Goal: Communication & Community: Connect with others

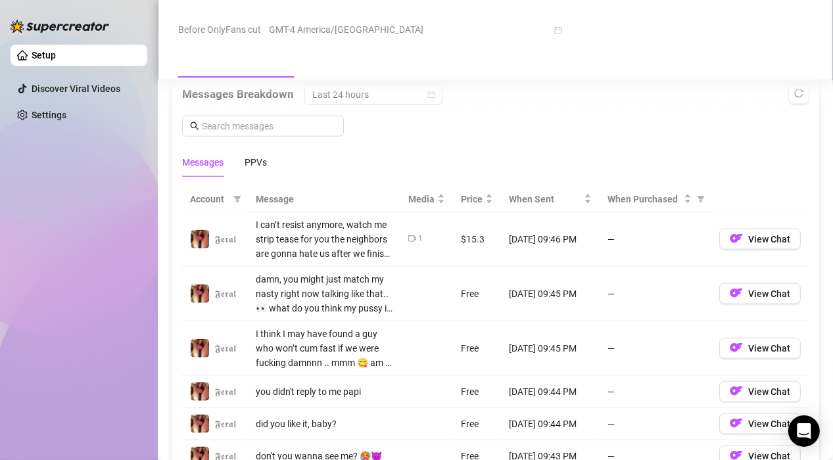
scroll to position [1118, 0]
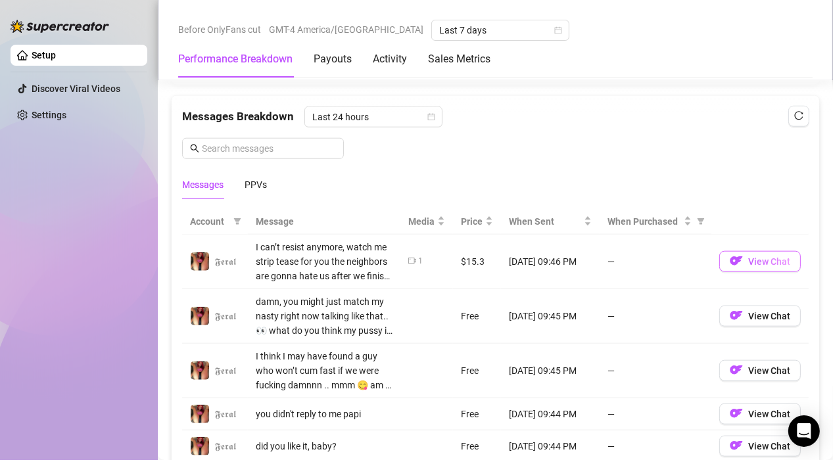
click at [730, 260] on img "button" at bounding box center [736, 260] width 13 height 13
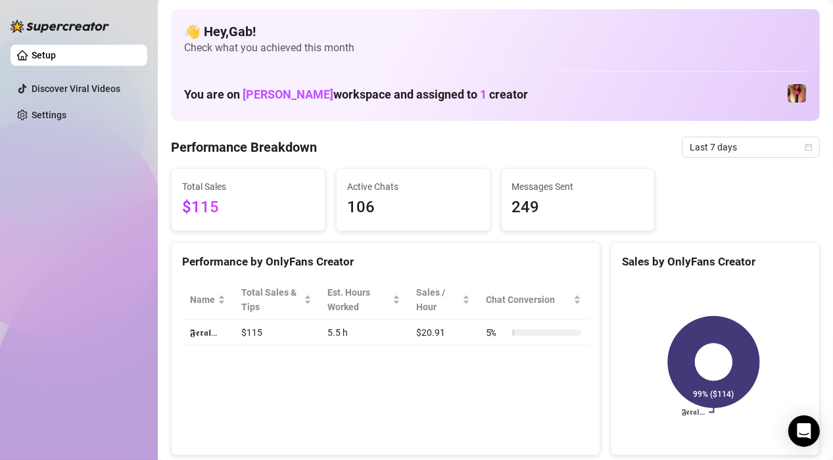
scroll to position [0, 0]
click at [480, 97] on span "1" at bounding box center [483, 94] width 7 height 14
click at [788, 93] on img at bounding box center [797, 93] width 18 height 18
click at [788, 99] on img at bounding box center [797, 93] width 18 height 18
click at [480, 95] on span "1" at bounding box center [483, 94] width 7 height 14
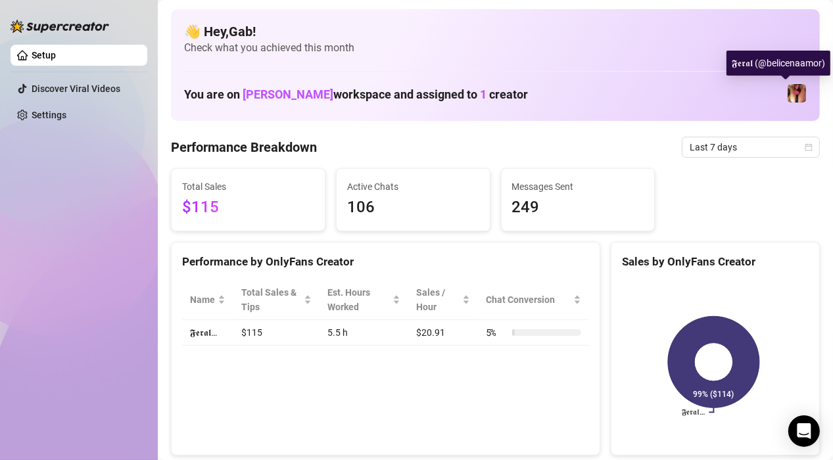
click at [788, 93] on img at bounding box center [797, 93] width 18 height 18
click at [273, 98] on span "[PERSON_NAME]" at bounding box center [288, 94] width 91 height 14
click at [788, 93] on img at bounding box center [797, 93] width 18 height 18
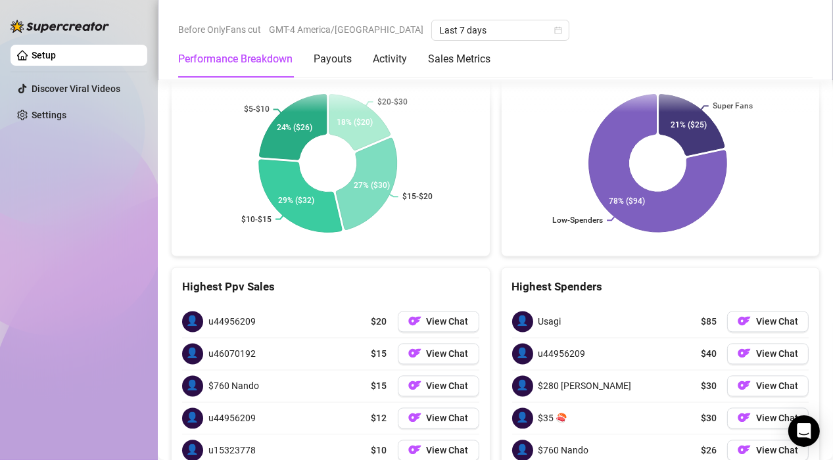
scroll to position [2273, 0]
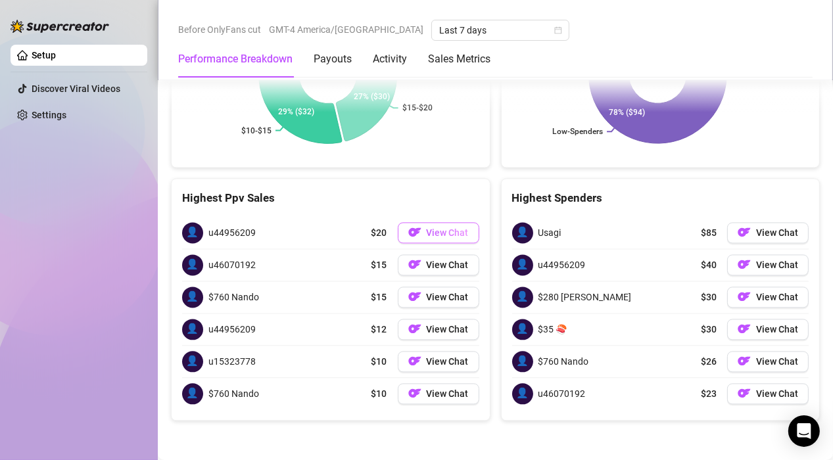
click at [440, 237] on span "View Chat" at bounding box center [448, 232] width 42 height 11
click at [441, 238] on span "View Chat" at bounding box center [448, 232] width 42 height 11
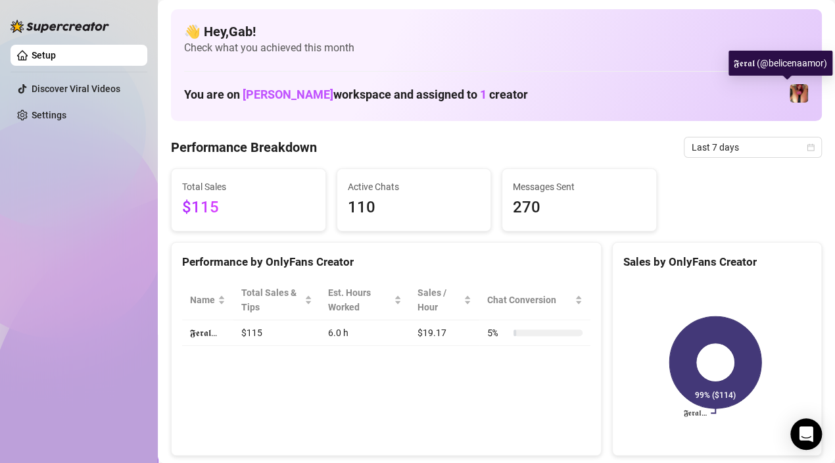
click at [778, 104] on div "You are on [PERSON_NAME] workspace and assigned to 1 creator" at bounding box center [496, 94] width 624 height 28
click at [792, 100] on img at bounding box center [798, 93] width 18 height 18
click at [480, 97] on span "1" at bounding box center [483, 94] width 7 height 14
click at [790, 101] on img at bounding box center [798, 93] width 18 height 18
click at [790, 100] on img at bounding box center [798, 93] width 18 height 18
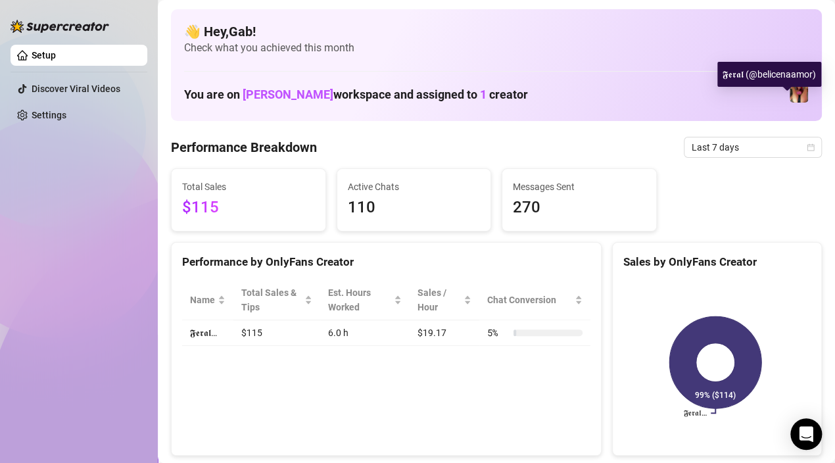
click at [790, 100] on img at bounding box center [798, 93] width 18 height 18
click at [789, 95] on img at bounding box center [798, 93] width 18 height 18
drag, startPoint x: 788, startPoint y: 95, endPoint x: 785, endPoint y: 83, distance: 12.9
click at [789, 95] on img at bounding box center [798, 93] width 18 height 18
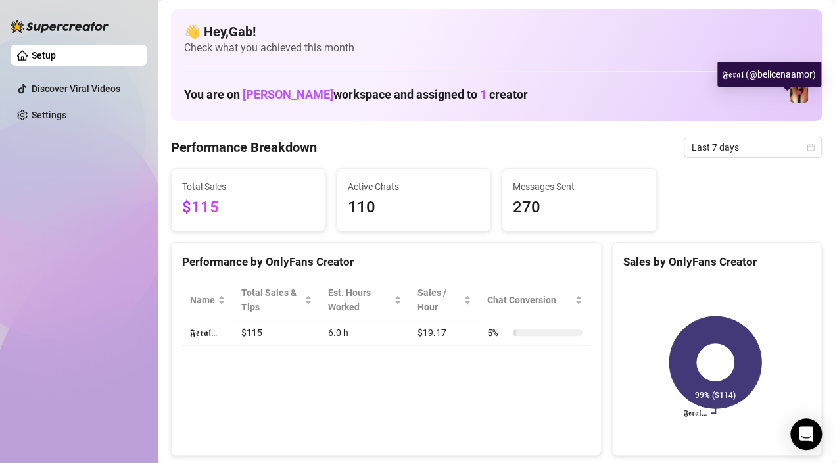
click at [789, 95] on img at bounding box center [798, 93] width 18 height 18
click at [789, 93] on img at bounding box center [798, 93] width 18 height 18
click at [480, 91] on span "1" at bounding box center [483, 94] width 7 height 14
click at [464, 96] on h1 "You are on [PERSON_NAME] workspace and assigned to 1 creator" at bounding box center [356, 94] width 344 height 14
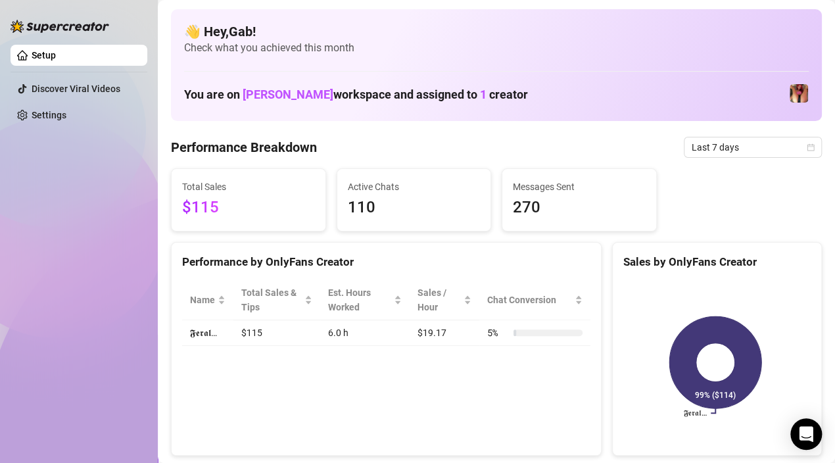
click at [289, 96] on span "[PERSON_NAME]" at bounding box center [288, 94] width 91 height 14
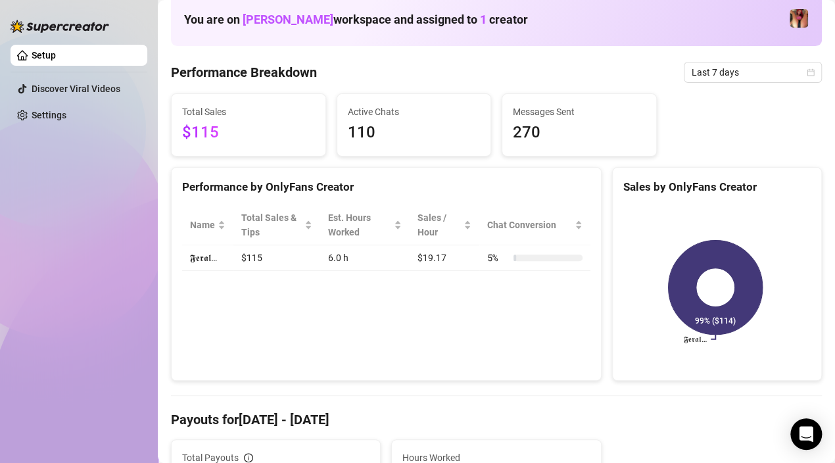
scroll to position [131, 0]
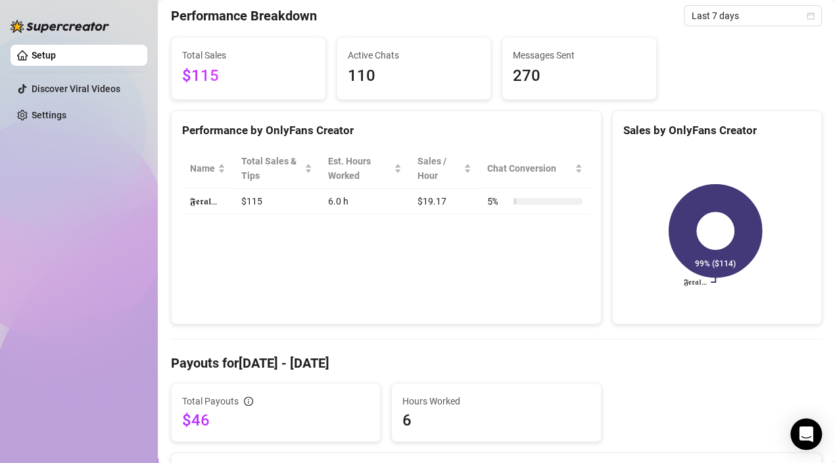
click at [711, 241] on rect at bounding box center [715, 231] width 184 height 164
click at [705, 251] on icon at bounding box center [715, 231] width 96 height 96
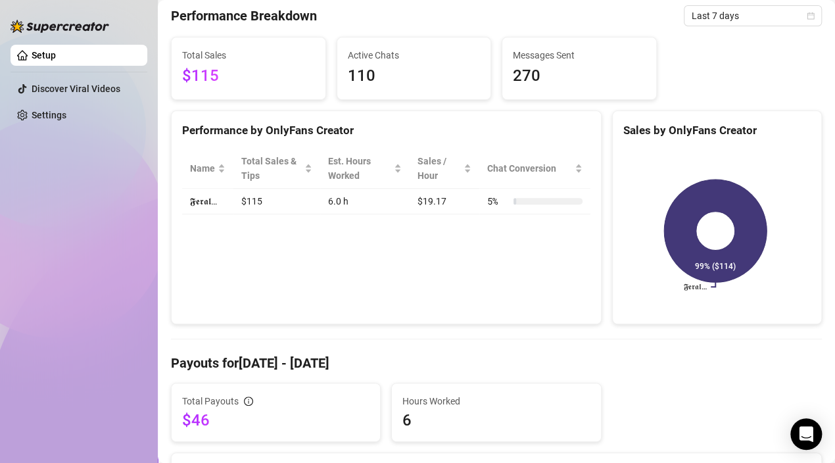
click at [703, 267] on icon at bounding box center [715, 230] width 103 height 103
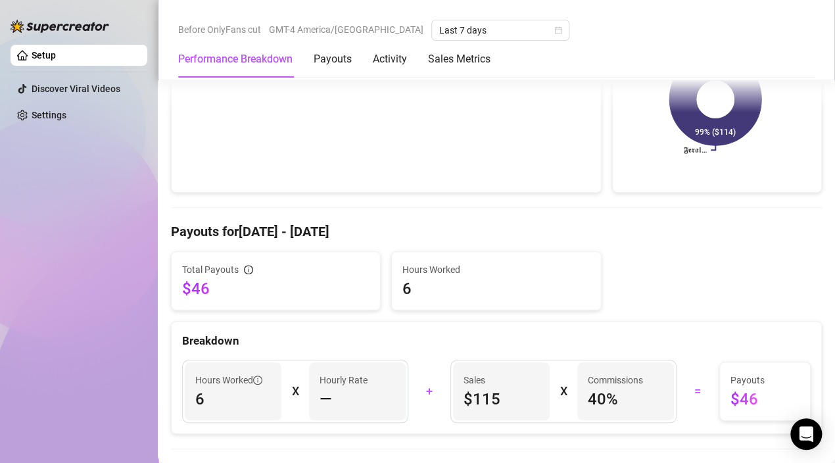
click at [412, 288] on span "6" at bounding box center [495, 288] width 187 height 21
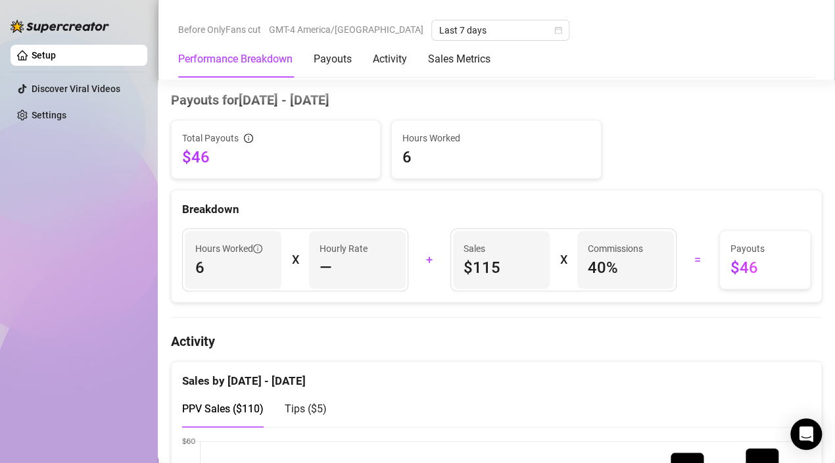
click at [484, 251] on span "Sales" at bounding box center [501, 248] width 76 height 14
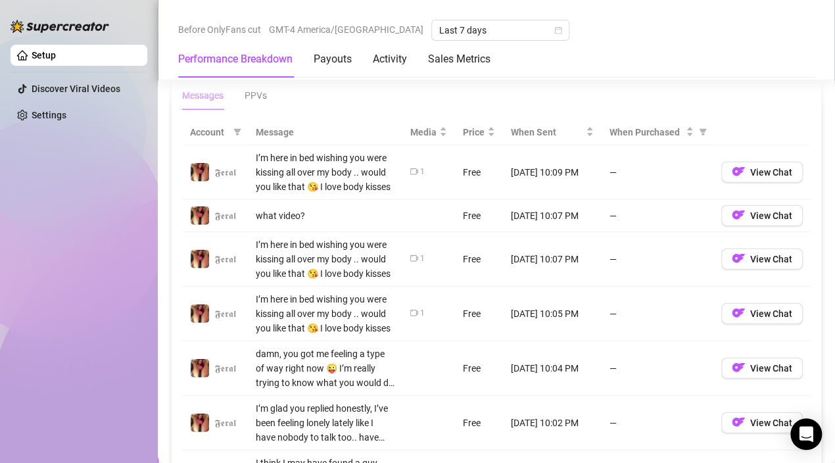
scroll to position [1102, 0]
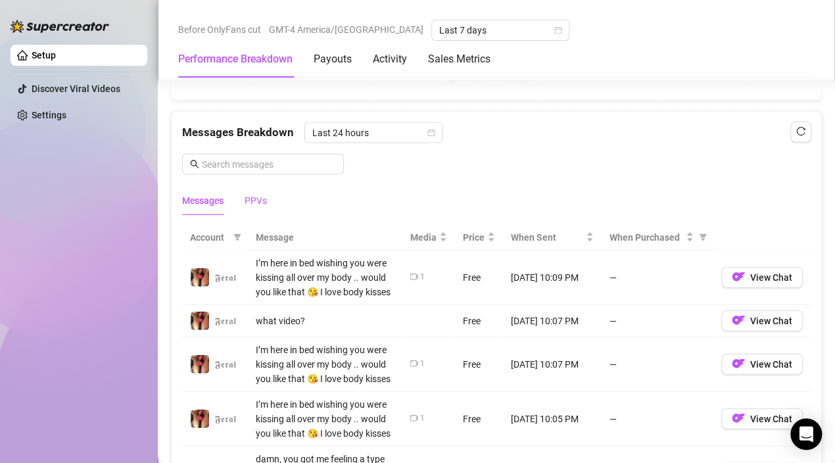
click at [254, 199] on div "PPVs" at bounding box center [256, 200] width 22 height 14
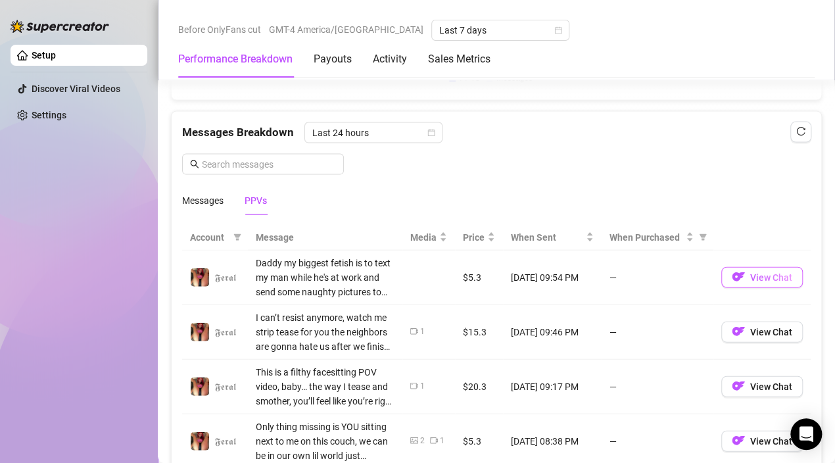
click at [743, 281] on button "View Chat" at bounding box center [762, 277] width 82 height 21
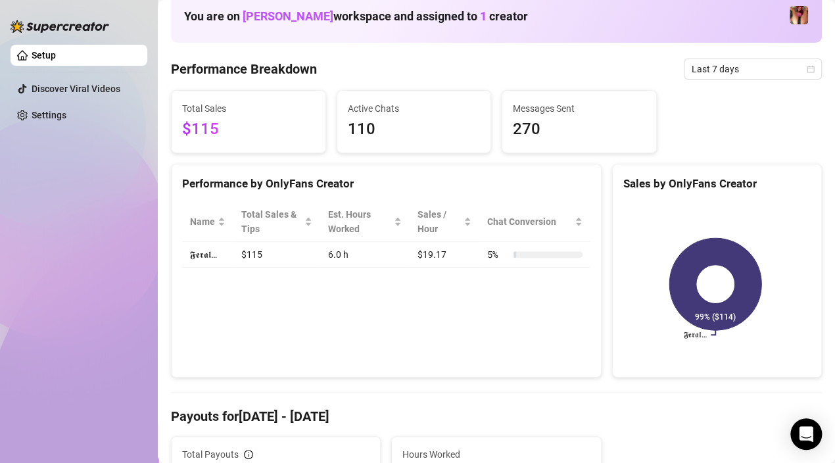
scroll to position [0, 0]
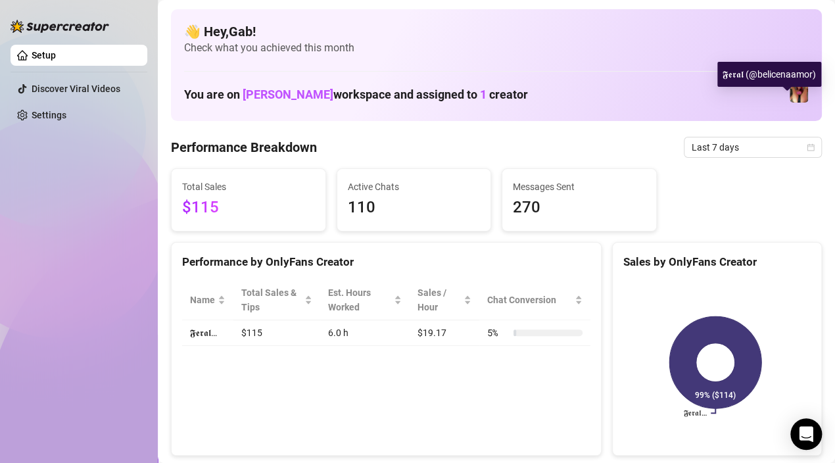
click at [789, 100] on img at bounding box center [798, 93] width 18 height 18
click at [790, 99] on img at bounding box center [798, 93] width 18 height 18
click at [273, 96] on span "[PERSON_NAME]" at bounding box center [288, 94] width 91 height 14
click at [480, 93] on span "1" at bounding box center [483, 94] width 7 height 14
click at [789, 93] on img at bounding box center [798, 93] width 18 height 18
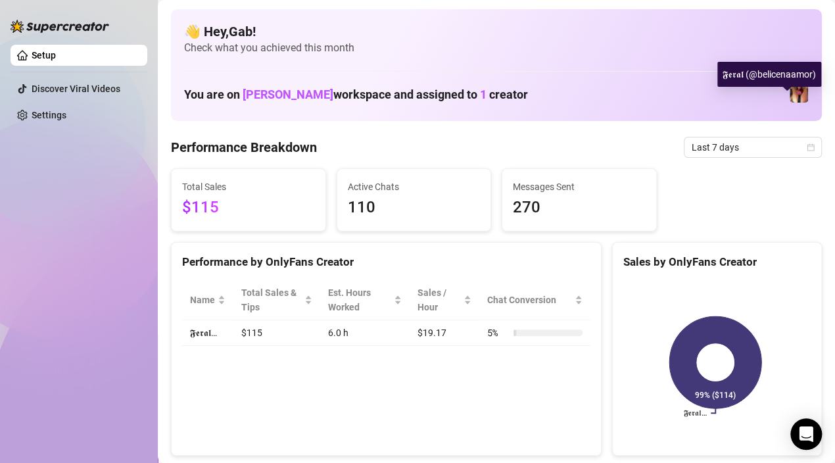
click at [789, 93] on img at bounding box center [798, 93] width 18 height 18
click at [300, 100] on span "[PERSON_NAME]" at bounding box center [288, 94] width 91 height 14
click at [465, 93] on h1 "You are on [PERSON_NAME] workspace and assigned to 1 creator" at bounding box center [356, 94] width 344 height 14
drag, startPoint x: 473, startPoint y: 93, endPoint x: 481, endPoint y: 96, distance: 8.3
click at [481, 96] on h1 "You are on [PERSON_NAME] workspace and assigned to 1 creator" at bounding box center [356, 94] width 344 height 14
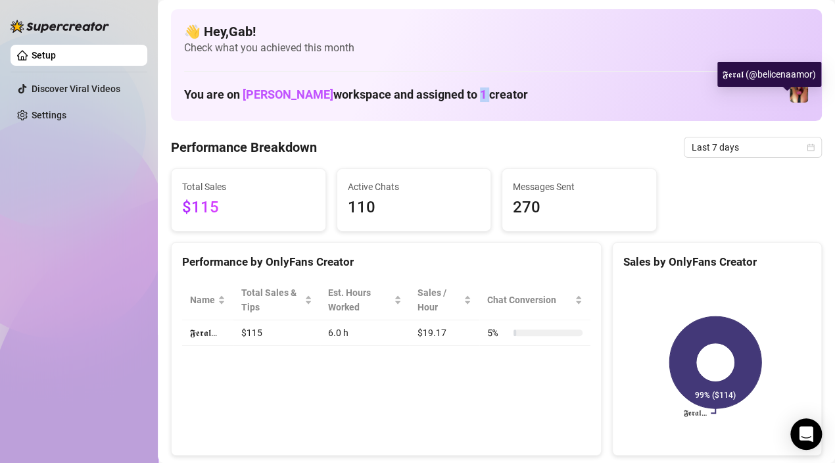
click at [789, 101] on img at bounding box center [798, 93] width 18 height 18
click at [789, 93] on img at bounding box center [798, 93] width 18 height 18
click at [480, 91] on span "1" at bounding box center [483, 94] width 7 height 14
click at [282, 99] on span "[PERSON_NAME]" at bounding box center [288, 94] width 91 height 14
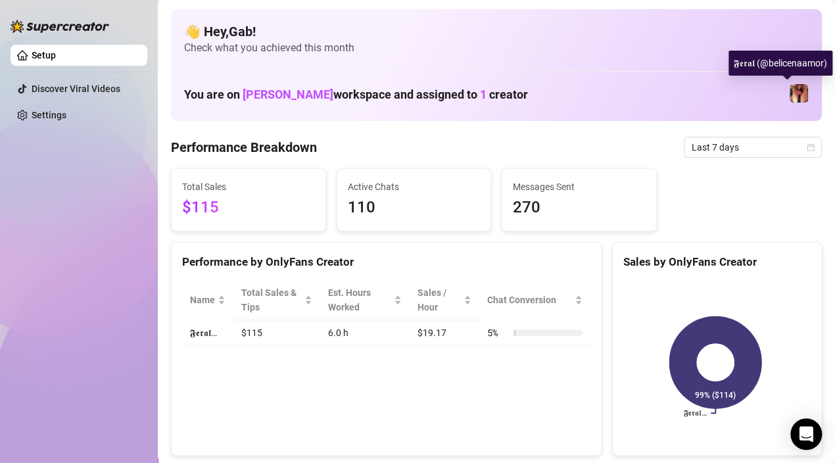
click at [791, 97] on img at bounding box center [798, 93] width 18 height 18
click at [460, 96] on h1 "You are on [PERSON_NAME] workspace and assigned to 1 creator" at bounding box center [356, 94] width 344 height 14
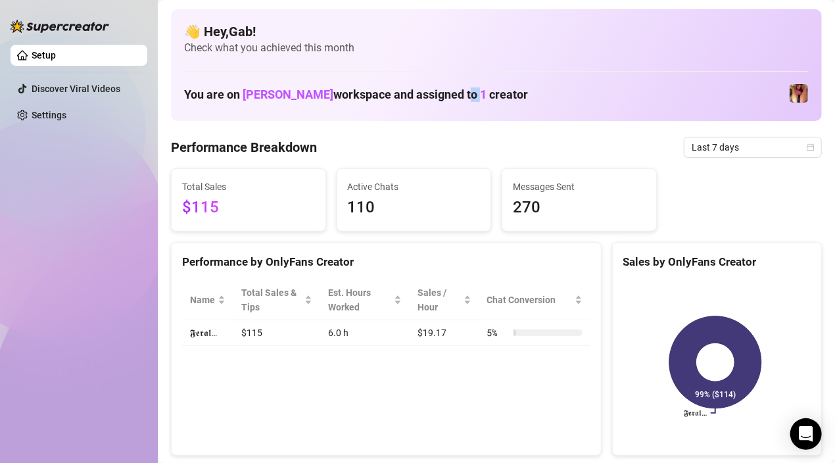
click at [460, 96] on h1 "You are on [PERSON_NAME] workspace and assigned to 1 creator" at bounding box center [356, 94] width 344 height 14
click at [270, 98] on span "[PERSON_NAME]" at bounding box center [288, 94] width 91 height 14
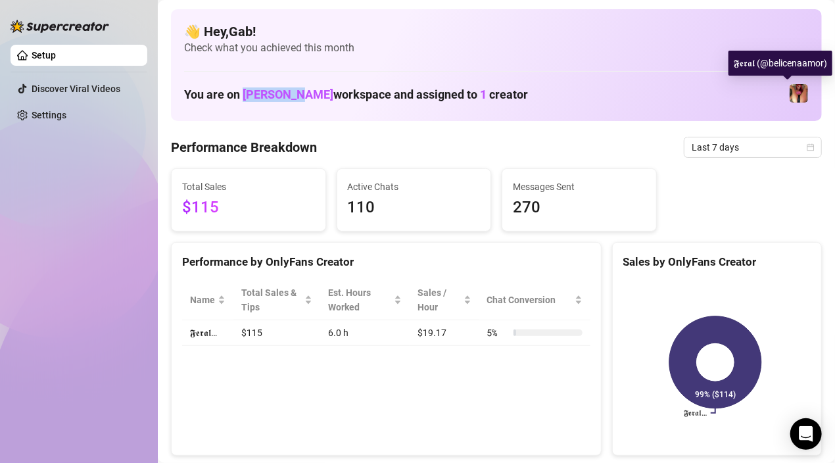
click at [789, 91] on img at bounding box center [798, 93] width 18 height 18
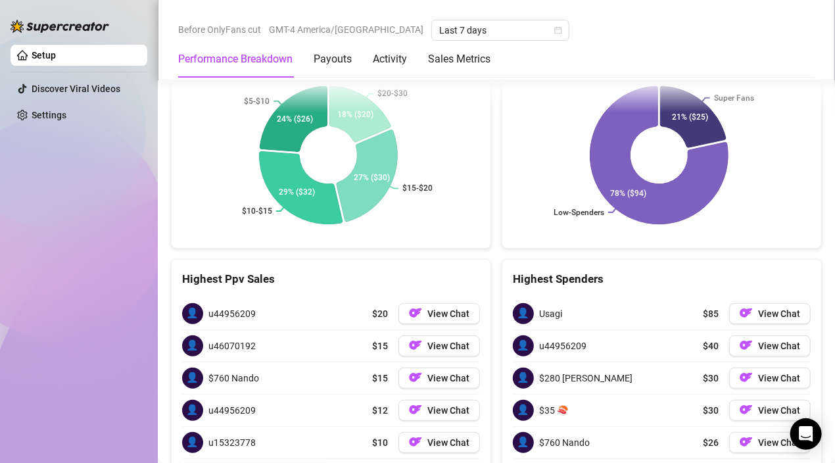
scroll to position [2293, 0]
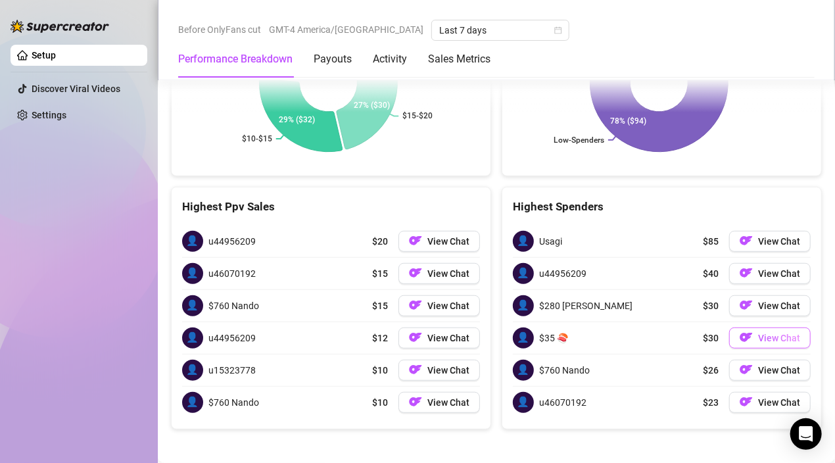
click at [766, 338] on button "View Chat" at bounding box center [770, 337] width 82 height 21
click at [740, 305] on img "button" at bounding box center [746, 304] width 13 height 13
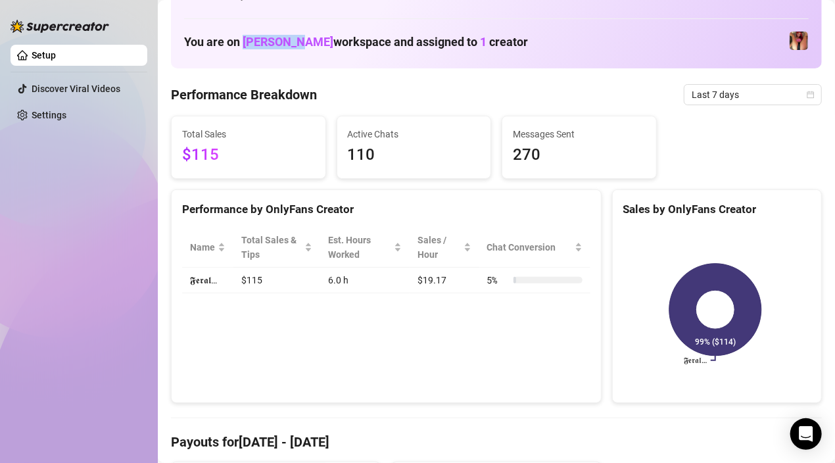
scroll to position [0, 0]
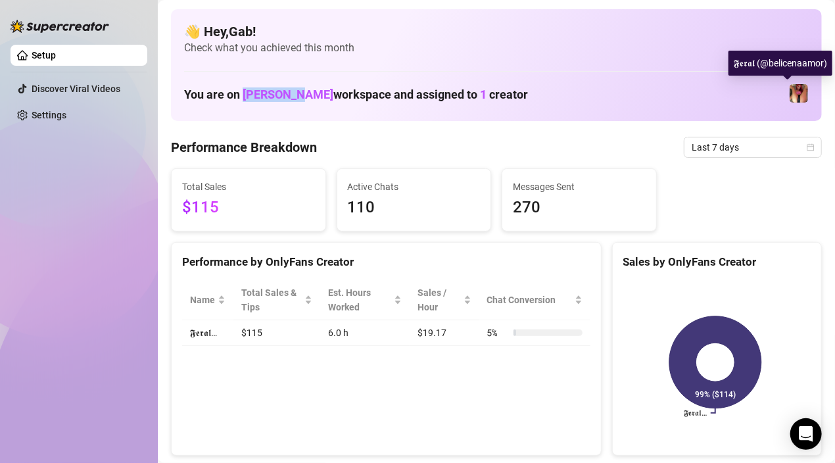
click at [792, 92] on img at bounding box center [798, 93] width 18 height 18
click at [793, 97] on img at bounding box center [798, 93] width 18 height 18
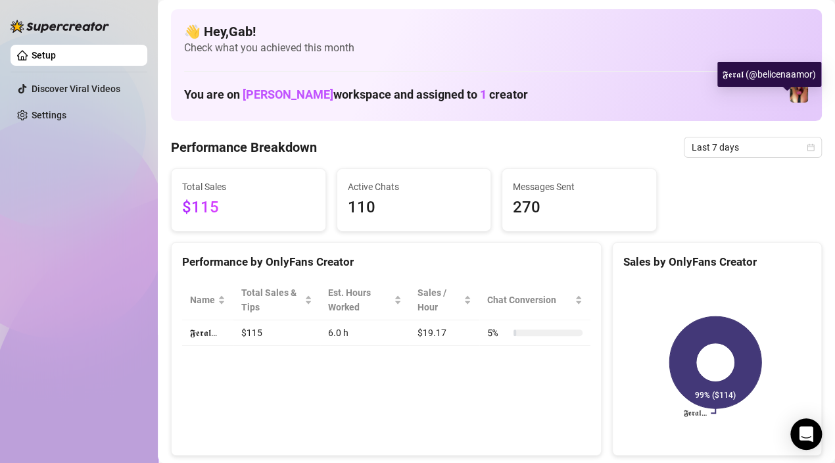
click at [790, 93] on img at bounding box center [798, 93] width 18 height 18
click at [783, 73] on div "𝕱𝖊𝖗𝖆𝖑 (@belicenaamor)" at bounding box center [769, 74] width 104 height 25
click at [540, 119] on div "👋 Hey, Gab ! Check what you achieved this month You are on [PERSON_NAME] worksp…" at bounding box center [496, 65] width 651 height 112
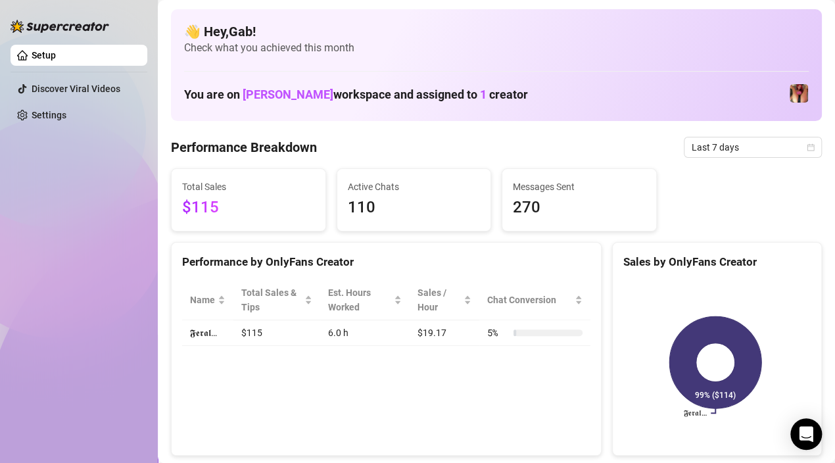
click at [291, 93] on span "[PERSON_NAME]" at bounding box center [288, 94] width 91 height 14
click at [465, 91] on h1 "You are on [PERSON_NAME] workspace and assigned to 1 creator" at bounding box center [356, 94] width 344 height 14
click at [791, 95] on img at bounding box center [798, 93] width 18 height 18
